Goal: Find specific page/section: Find specific page/section

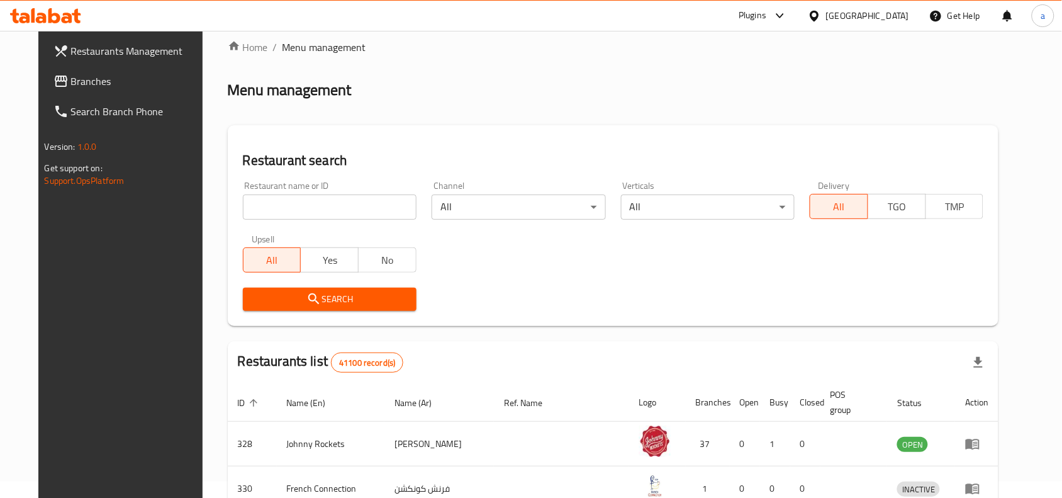
scroll to position [79, 0]
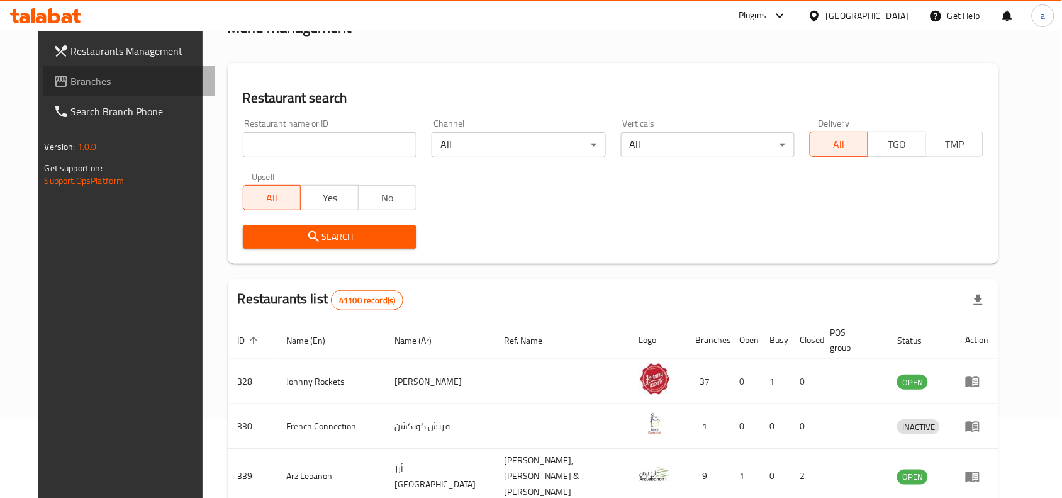
drag, startPoint x: 76, startPoint y: 79, endPoint x: 24, endPoint y: 102, distance: 56.6
click at [76, 79] on span "Branches" at bounding box center [138, 81] width 135 height 15
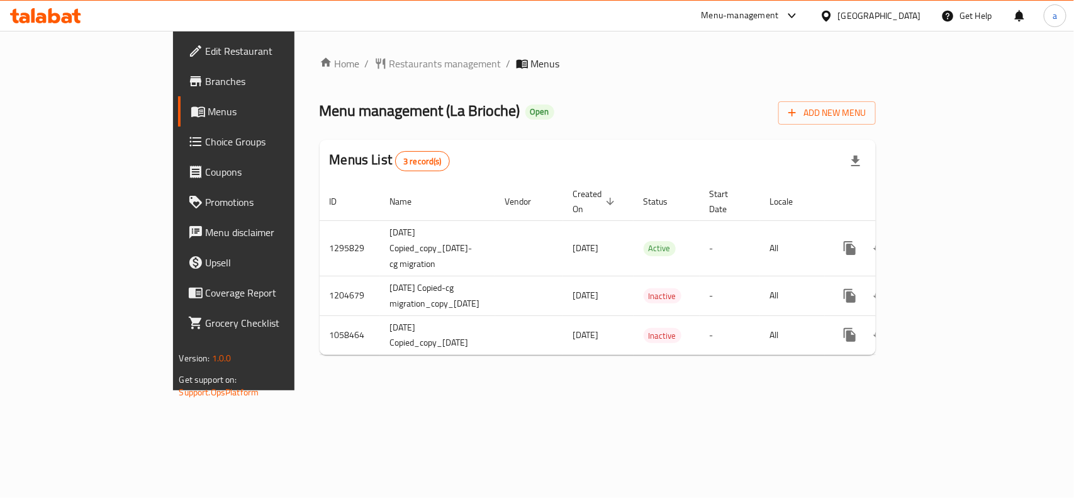
click at [332, 51] on div "Home / Restaurants management / Menus Menu management ( La Brioche ) Open Add N…" at bounding box center [598, 210] width 607 height 359
click at [390, 66] on span "Restaurants management" at bounding box center [446, 63] width 112 height 15
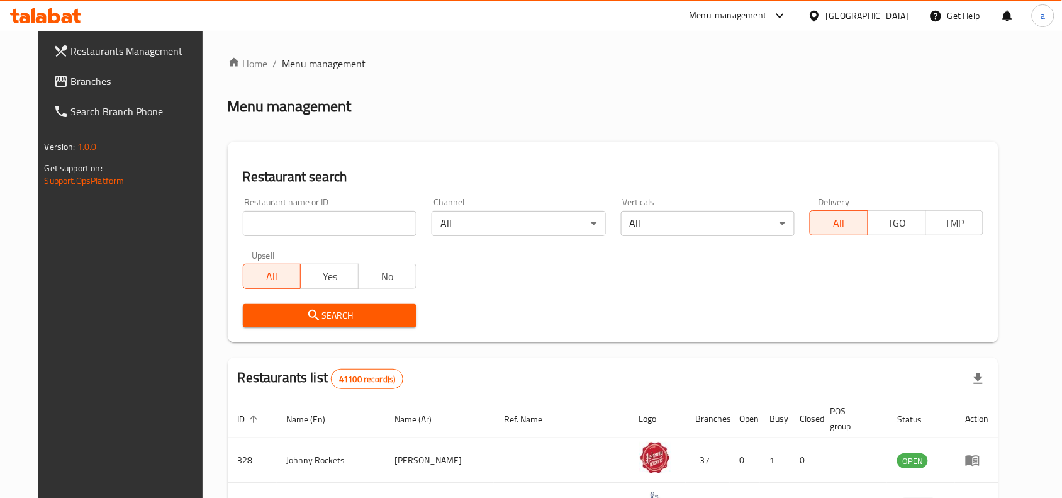
click at [293, 230] on input "search" at bounding box center [330, 223] width 174 height 25
paste input "8333"
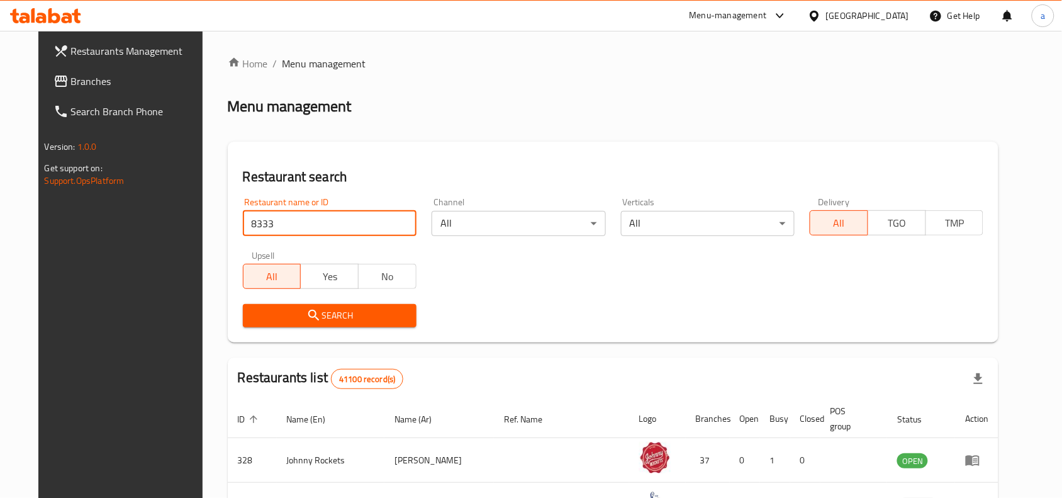
type input "8333"
click button "Search" at bounding box center [330, 315] width 174 height 23
